Goal: Task Accomplishment & Management: Manage account settings

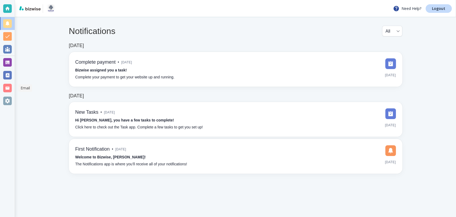
click at [6, 89] on div at bounding box center [7, 88] width 9 height 9
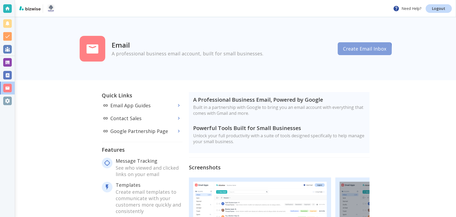
click at [342, 51] on button "Create Email Inbox" at bounding box center [365, 48] width 54 height 13
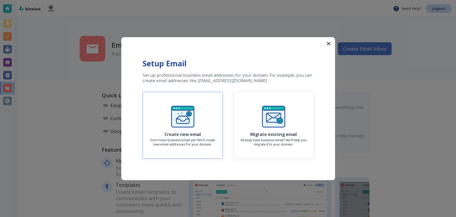
click at [201, 142] on p "Don't have business email yet? We'll create new email addresses for your domain." at bounding box center [182, 142] width 71 height 9
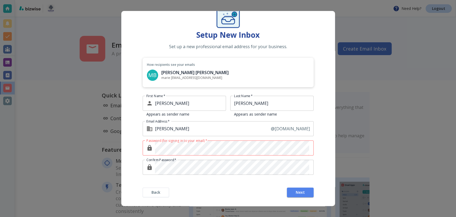
scroll to position [30, 0]
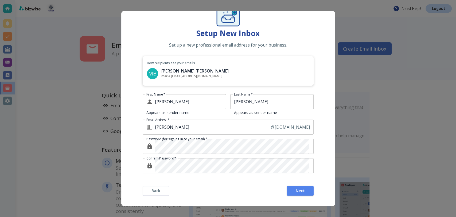
click at [202, 182] on form "Setup New Inbox Set up a new professional email address for your business. How …" at bounding box center [228, 93] width 214 height 225
click at [196, 105] on input "[PERSON_NAME]" at bounding box center [190, 101] width 71 height 15
click at [282, 102] on input "[PERSON_NAME]" at bounding box center [271, 101] width 83 height 15
click at [236, 127] on input "[PERSON_NAME]" at bounding box center [213, 127] width 116 height 15
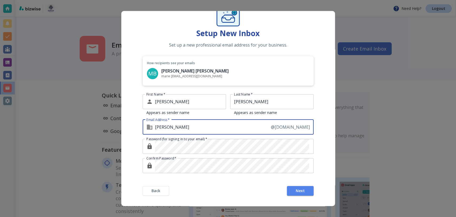
click at [357, 58] on div at bounding box center [228, 108] width 456 height 217
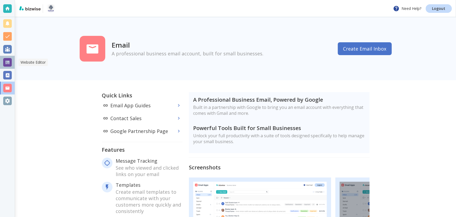
click at [10, 61] on div at bounding box center [7, 62] width 9 height 9
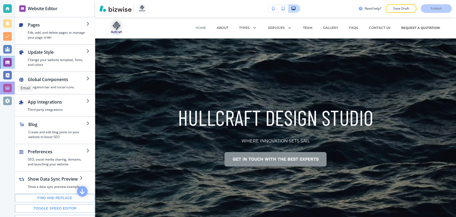
click at [11, 87] on div at bounding box center [7, 88] width 9 height 9
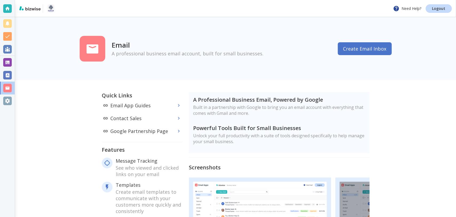
click at [363, 50] on button "Create Email Inbox" at bounding box center [365, 48] width 54 height 13
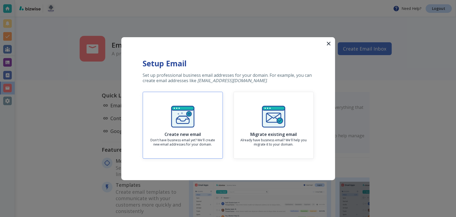
click at [200, 116] on div "Create new email Don't have business email yet? We'll create new email addresse…" at bounding box center [182, 125] width 71 height 43
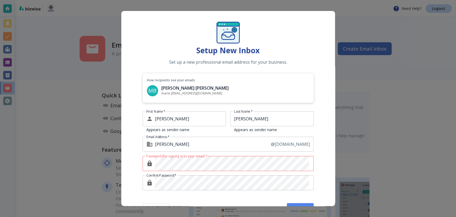
scroll to position [30, 0]
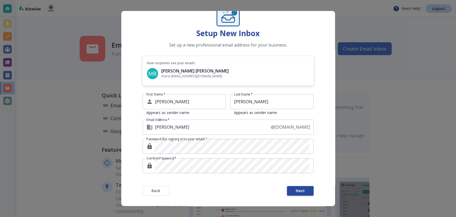
click at [291, 190] on button "Next" at bounding box center [300, 191] width 27 height 10
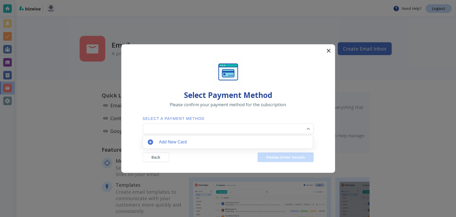
click at [239, 0] on body "Need Help? Logout Email A professional business email account, built for small …" at bounding box center [228, 0] width 456 height 0
click at [185, 142] on p "Add New Card" at bounding box center [173, 142] width 28 height 6
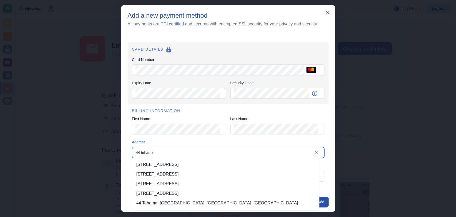
click at [170, 164] on li "44 Tehama Street, San Francisco, CA, USA" at bounding box center [225, 165] width 187 height 10
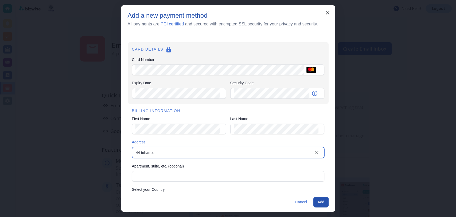
type input "44 Tehama Street"
type input "United States"
type input "San Francisco"
type input "CA"
type input "94105"
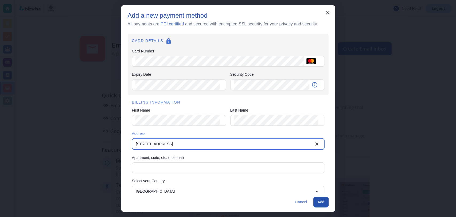
scroll to position [0, 0]
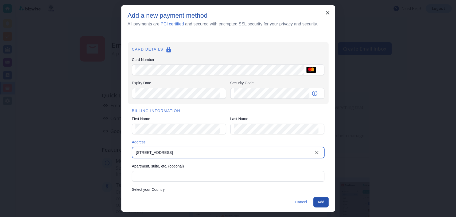
type input "44 Tehama Street"
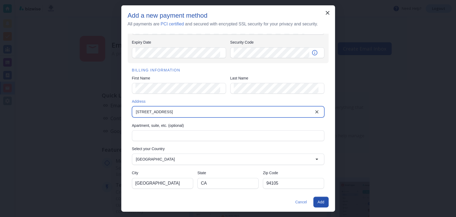
scroll to position [44, 0]
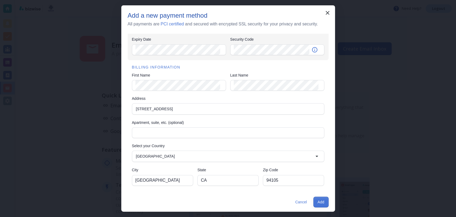
click at [321, 204] on button "Add" at bounding box center [321, 201] width 15 height 11
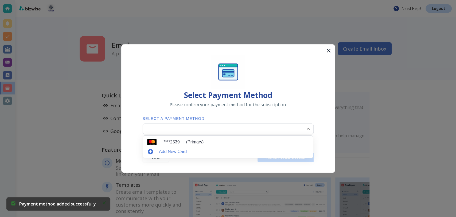
click at [154, 0] on body "Payment method added successfully Need Help? Logout Email A professional busine…" at bounding box center [228, 0] width 456 height 0
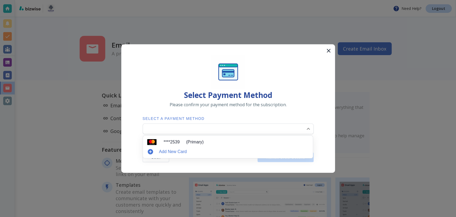
click at [167, 141] on p "**** 2539" at bounding box center [172, 142] width 16 height 6
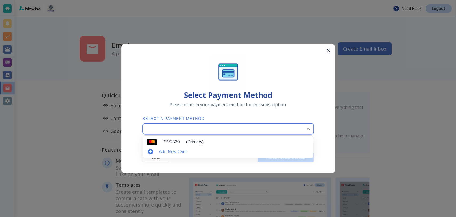
type input "0"
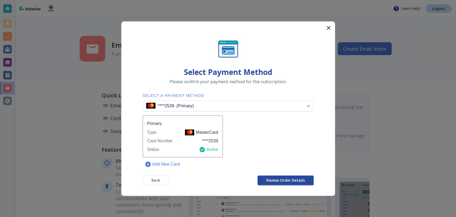
click at [268, 180] on span "Review Order Details" at bounding box center [286, 180] width 38 height 4
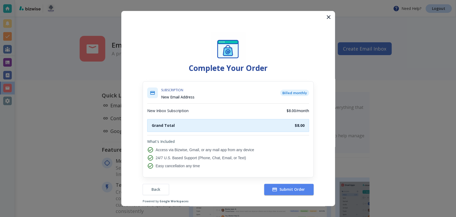
scroll to position [0, 0]
click at [284, 188] on span "Submit Order" at bounding box center [289, 189] width 32 height 5
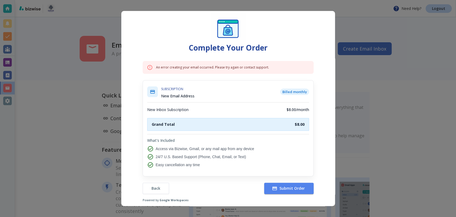
scroll to position [21, 0]
click at [273, 189] on icon "button" at bounding box center [274, 187] width 5 height 3
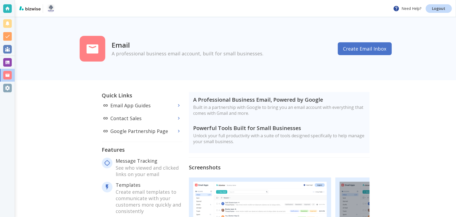
click at [361, 51] on button "Create Email Inbox" at bounding box center [365, 48] width 54 height 13
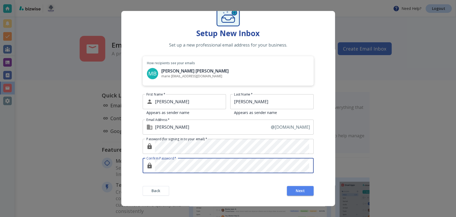
scroll to position [30, 0]
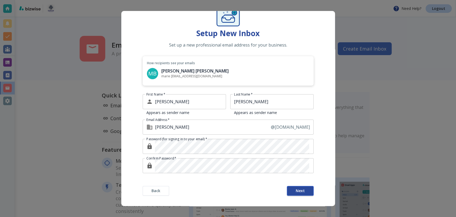
click at [302, 190] on button "Next" at bounding box center [300, 191] width 27 height 10
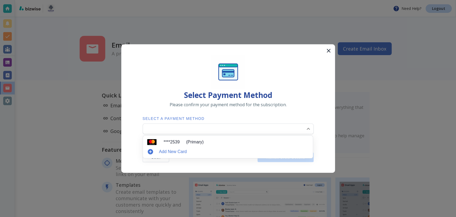
click at [229, 0] on body "Need Help? Logout Email A professional business email account, built for small …" at bounding box center [228, 0] width 456 height 0
click at [204, 142] on li "**** 2539 (Primary)" at bounding box center [228, 142] width 166 height 9
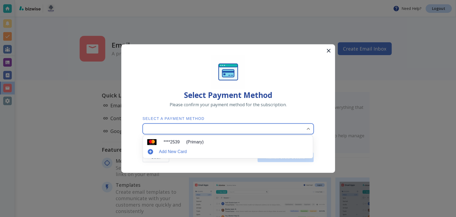
type input "0"
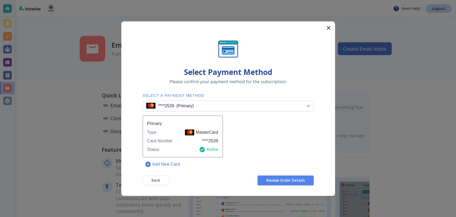
click at [190, 144] on div "Primary Type MasterCard Card Number **** 2539 Status Active" at bounding box center [183, 135] width 80 height 41
click at [264, 176] on button "Review Order Details" at bounding box center [286, 180] width 56 height 10
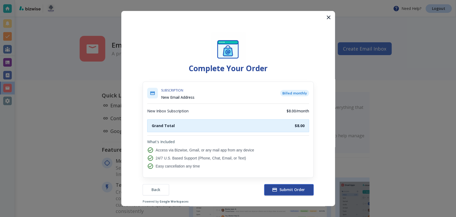
click at [278, 190] on span "Submit Order" at bounding box center [289, 189] width 32 height 5
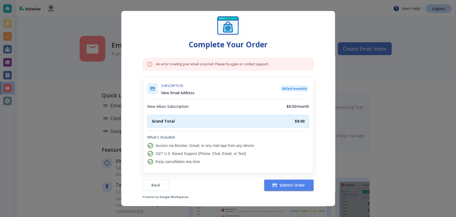
scroll to position [27, 0]
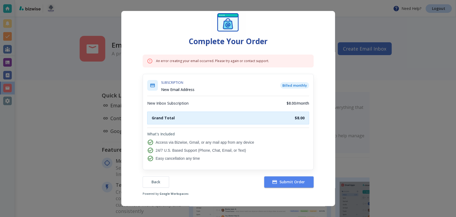
click at [111, 94] on div at bounding box center [228, 108] width 456 height 217
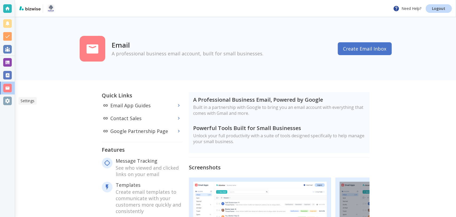
click at [7, 101] on div at bounding box center [7, 101] width 9 height 9
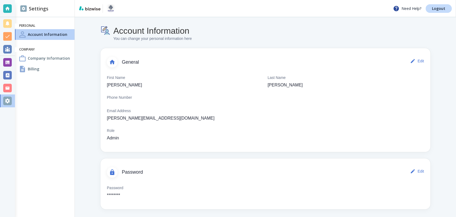
click at [88, 119] on div "Account Information You can change your personal information here General Edit …" at bounding box center [265, 117] width 381 height 201
click at [42, 57] on h4 "Company Information" at bounding box center [49, 58] width 42 height 6
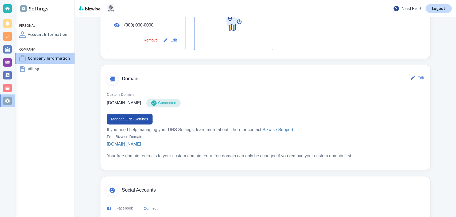
scroll to position [237, 0]
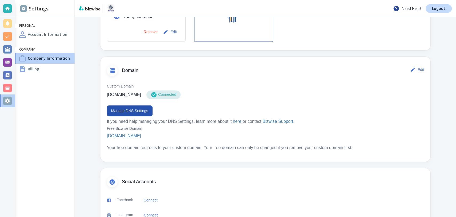
click at [136, 95] on p "[DOMAIN_NAME]" at bounding box center [124, 94] width 34 height 6
drag, startPoint x: 136, startPoint y: 95, endPoint x: 130, endPoint y: 95, distance: 6.2
click at [130, 95] on p "[DOMAIN_NAME]" at bounding box center [124, 94] width 34 height 6
click at [133, 82] on div "Custom Domain [DOMAIN_NAME] Connected Manage DNS Settings If you need help mana…" at bounding box center [266, 116] width 330 height 77
click at [11, 88] on div at bounding box center [7, 88] width 9 height 9
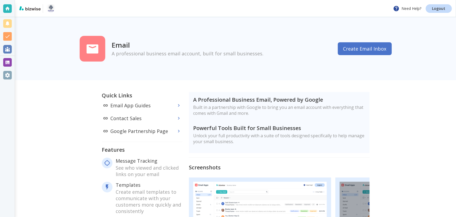
click at [355, 47] on button "Create Email Inbox" at bounding box center [365, 48] width 54 height 13
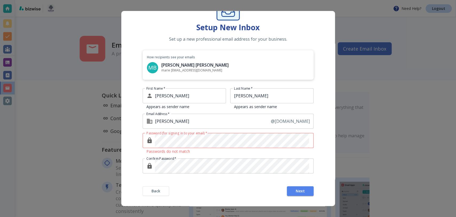
scroll to position [36, 0]
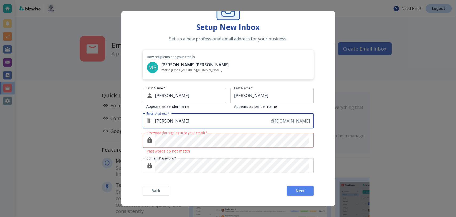
click at [169, 123] on input "[PERSON_NAME]" at bounding box center [213, 120] width 116 height 15
type input "marieantonette"
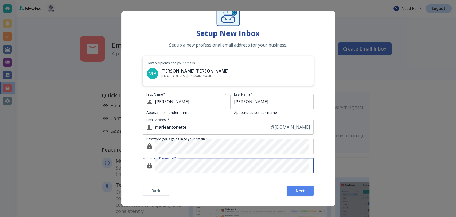
scroll to position [30, 0]
click at [297, 189] on span "Next" at bounding box center [300, 191] width 9 height 4
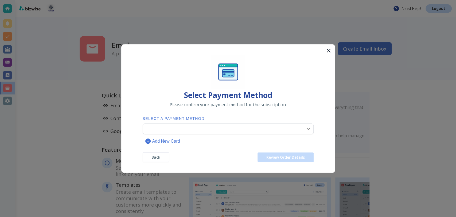
click at [237, 0] on body "Need Help? Logout Email A professional business email account, built for small …" at bounding box center [228, 0] width 456 height 0
click at [194, 141] on p "(Primary)" at bounding box center [195, 142] width 18 height 6
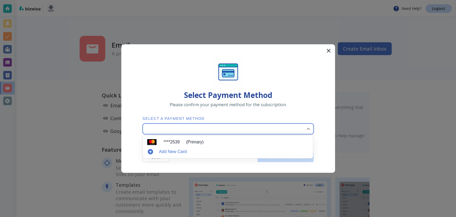
type input "0"
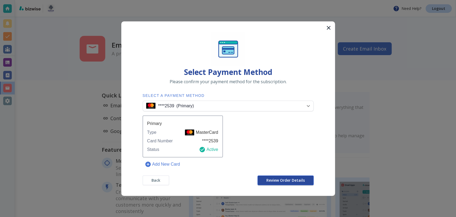
click at [265, 177] on button "Review Order Details" at bounding box center [286, 180] width 56 height 10
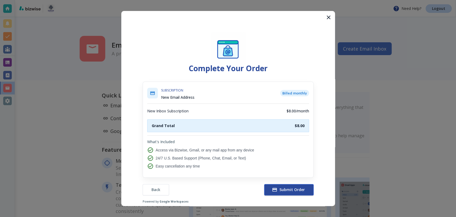
click at [276, 189] on span "Submit Order" at bounding box center [289, 189] width 32 height 5
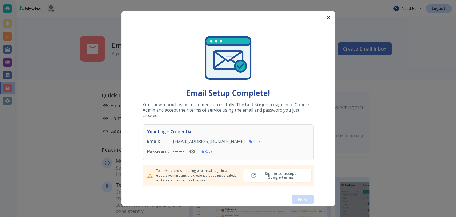
click at [195, 151] on icon "button" at bounding box center [192, 151] width 6 height 6
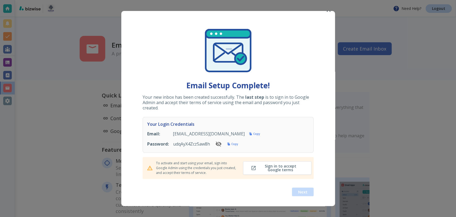
scroll to position [8, 0]
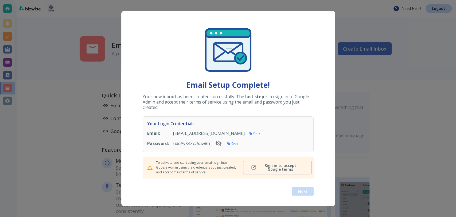
click at [260, 166] on span "Sign in to accept Google terms" at bounding box center [277, 167] width 51 height 7
click at [232, 145] on h6 "Copy" at bounding box center [235, 143] width 7 height 4
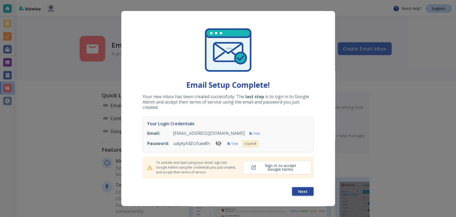
click at [299, 192] on span "Next" at bounding box center [302, 191] width 9 height 4
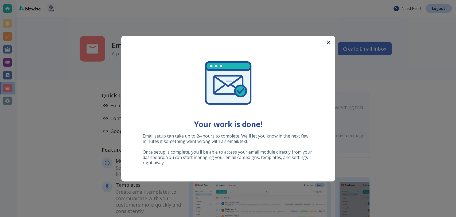
click at [359, 113] on div at bounding box center [228, 108] width 456 height 217
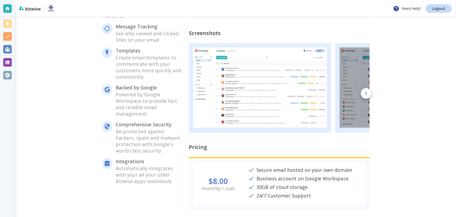
scroll to position [138, 0]
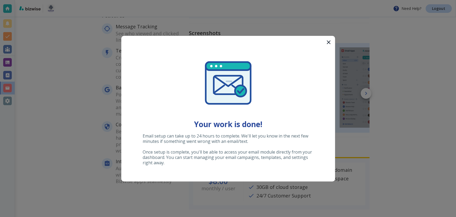
click at [329, 37] on button "button" at bounding box center [328, 42] width 13 height 13
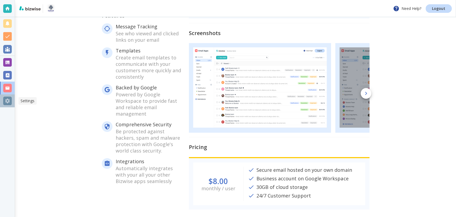
click at [12, 102] on div at bounding box center [7, 100] width 15 height 13
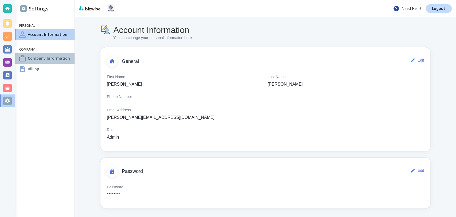
click at [47, 57] on h4 "Company Information" at bounding box center [49, 58] width 42 height 6
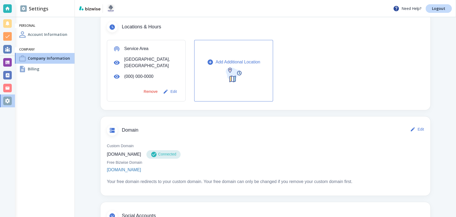
scroll to position [179, 0]
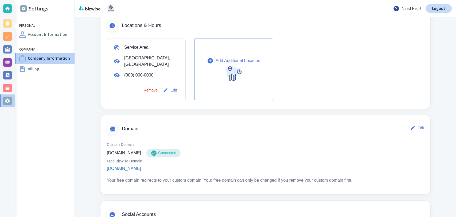
click at [137, 152] on p "[DOMAIN_NAME]" at bounding box center [124, 153] width 34 height 6
drag, startPoint x: 137, startPoint y: 152, endPoint x: 124, endPoint y: 155, distance: 13.3
click at [124, 155] on p "[DOMAIN_NAME]" at bounding box center [124, 153] width 34 height 6
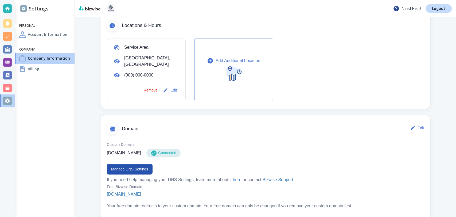
copy p "[DOMAIN_NAME]"
click at [139, 155] on p "[DOMAIN_NAME]" at bounding box center [124, 153] width 34 height 6
drag, startPoint x: 139, startPoint y: 155, endPoint x: 122, endPoint y: 156, distance: 17.1
click at [122, 156] on p "[DOMAIN_NAME]" at bounding box center [124, 153] width 34 height 6
copy p "[DOMAIN_NAME]"
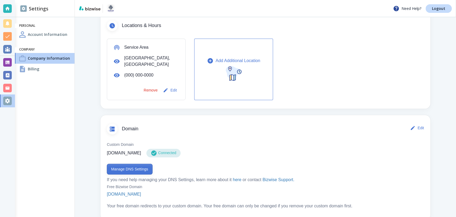
click at [134, 168] on button "Manage DNS Settings" at bounding box center [130, 169] width 46 height 11
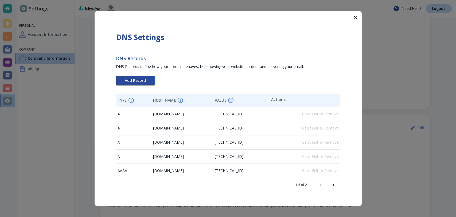
click at [136, 82] on span "Add Record" at bounding box center [135, 81] width 21 height 4
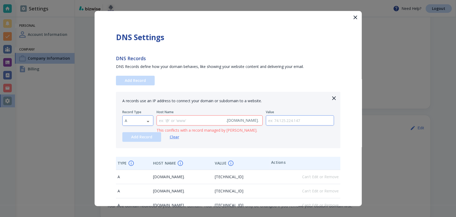
click at [144, 0] on body "Need Help? Logout Settings Personal Account Information Company Company Informa…" at bounding box center [228, 0] width 456 height 0
click at [142, 157] on li "TXT" at bounding box center [137, 154] width 30 height 9
type input "TXT"
click at [294, 122] on input "text" at bounding box center [300, 120] width 68 height 10
paste input "google-site-verification=ULJ9H4-PPbYEATrCgOPxeP9j0-FwoGWJnvtP7jnZfD0"
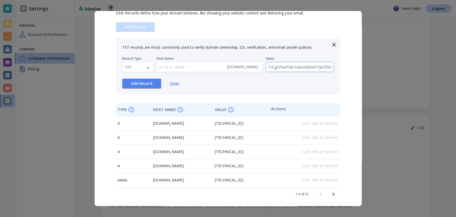
scroll to position [69, 0]
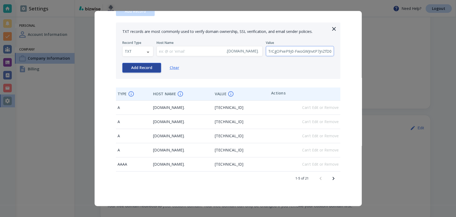
type input "google-site-verification=ULJ9H4-PPbYEATrCgOPxeP9j0-FwoGWJnvtP7jnZfD0"
click at [156, 66] on button "Add Record" at bounding box center [141, 68] width 39 height 10
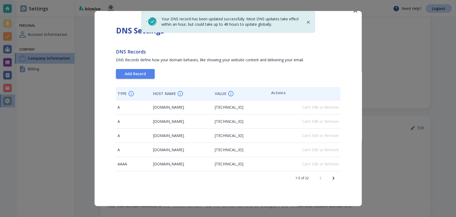
click at [330, 174] on button "Next page" at bounding box center [333, 178] width 13 height 13
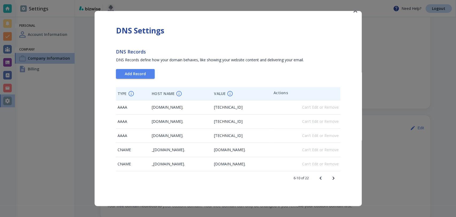
click at [330, 174] on button "Next page" at bounding box center [333, 178] width 13 height 13
click at [330, 174] on div "6-10 of 22" at bounding box center [228, 178] width 225 height 14
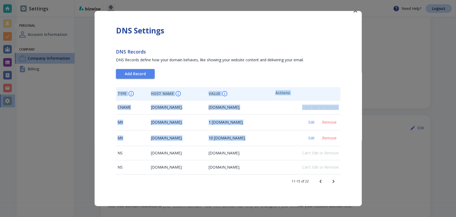
click at [330, 174] on div "11-15 of 22" at bounding box center [228, 181] width 225 height 14
click at [327, 179] on button "Next page" at bounding box center [333, 181] width 13 height 13
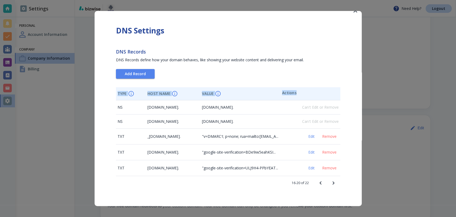
click at [330, 180] on icon "Next page" at bounding box center [333, 183] width 6 height 6
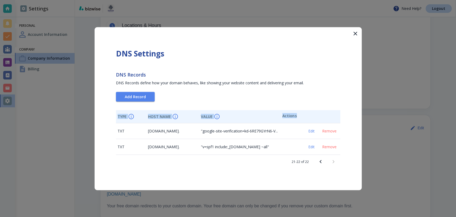
click at [329, 172] on div "DNS Settings DNS Records DNS Records define how your domain behaves, like showi…" at bounding box center [228, 108] width 267 height 163
click at [358, 32] on icon "button" at bounding box center [355, 33] width 6 height 6
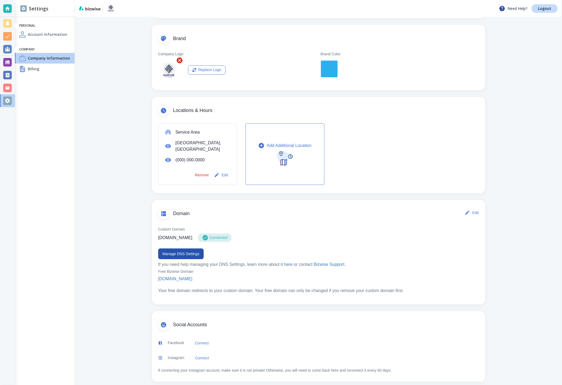
scroll to position [100, 0]
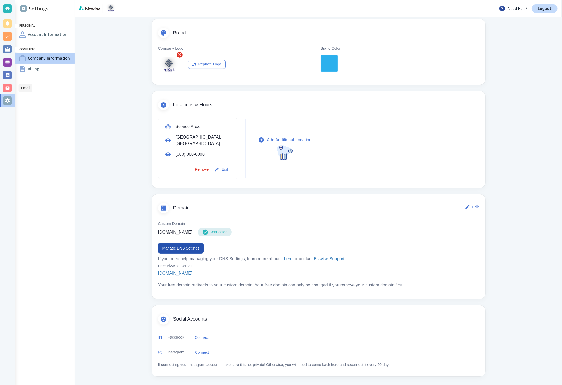
click at [9, 87] on div at bounding box center [7, 88] width 9 height 9
